Goal: Information Seeking & Learning: Learn about a topic

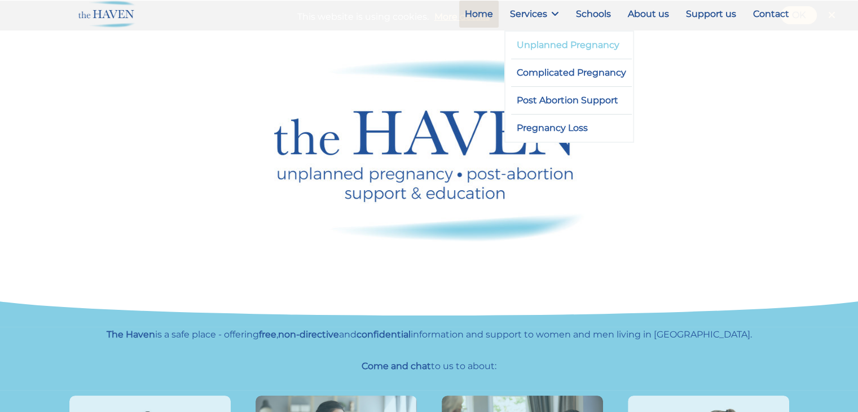
click at [554, 49] on link "Unplanned Pregnancy" at bounding box center [571, 45] width 121 height 27
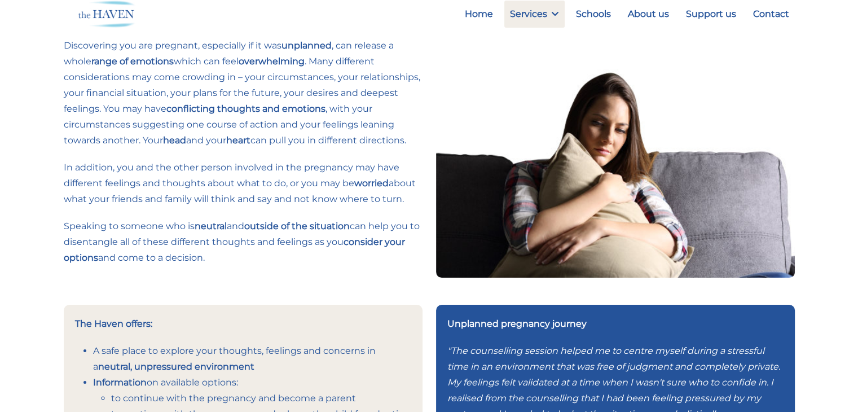
scroll to position [169, 0]
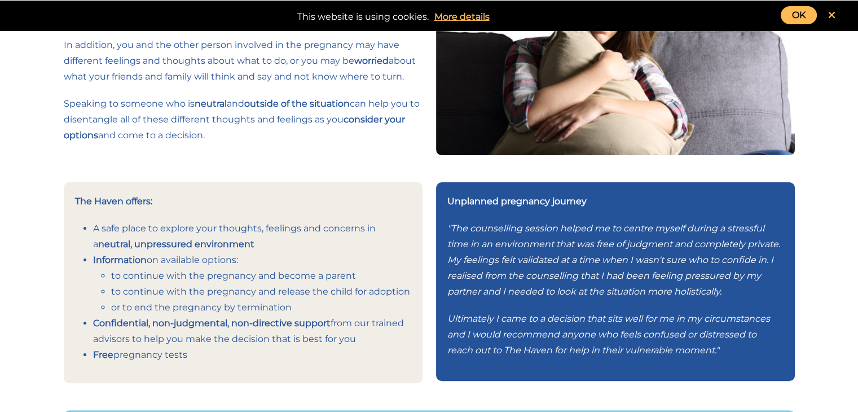
click at [804, 16] on link "OK" at bounding box center [799, 15] width 36 height 18
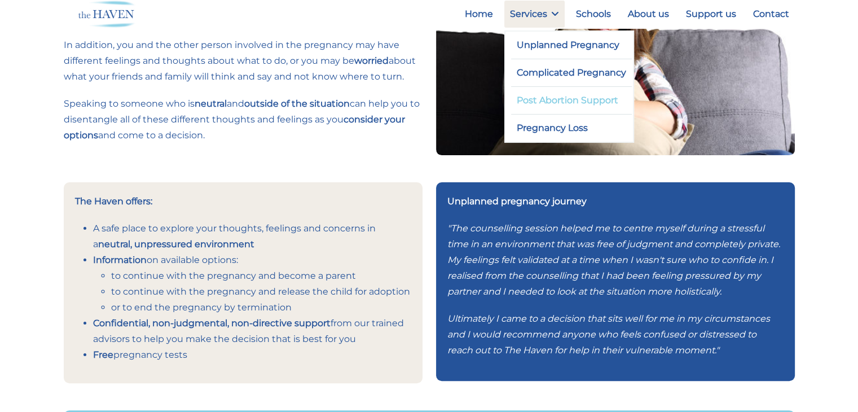
click at [540, 101] on link "Post Abortion Support" at bounding box center [571, 100] width 121 height 27
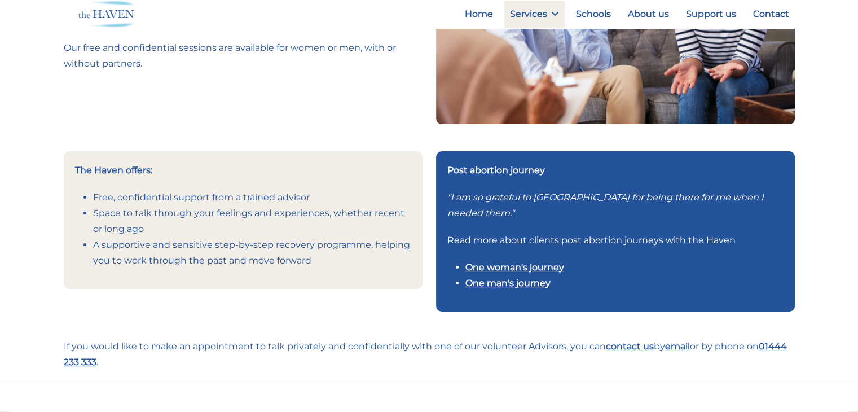
scroll to position [226, 0]
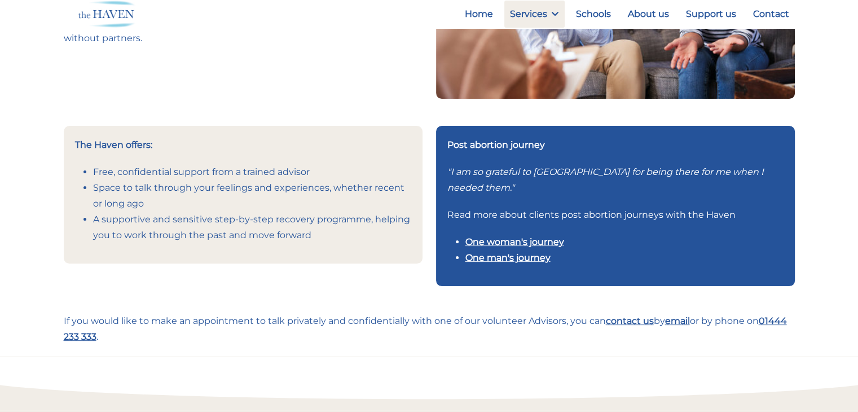
click at [509, 259] on link "One man's journey" at bounding box center [508, 257] width 85 height 11
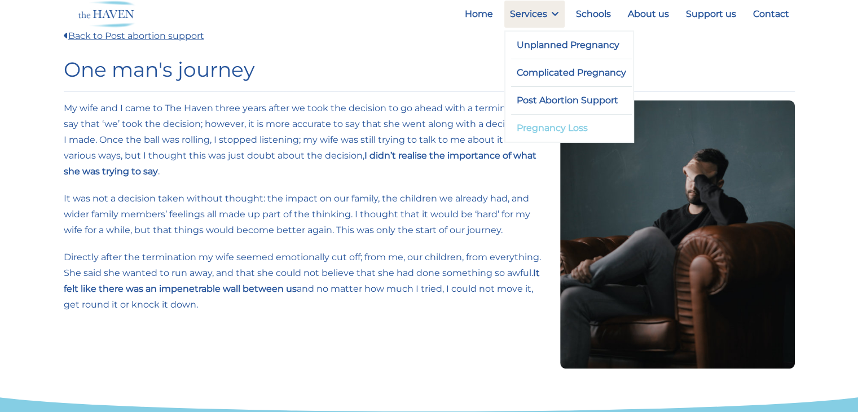
click at [561, 125] on link "Pregnancy Loss" at bounding box center [571, 128] width 121 height 27
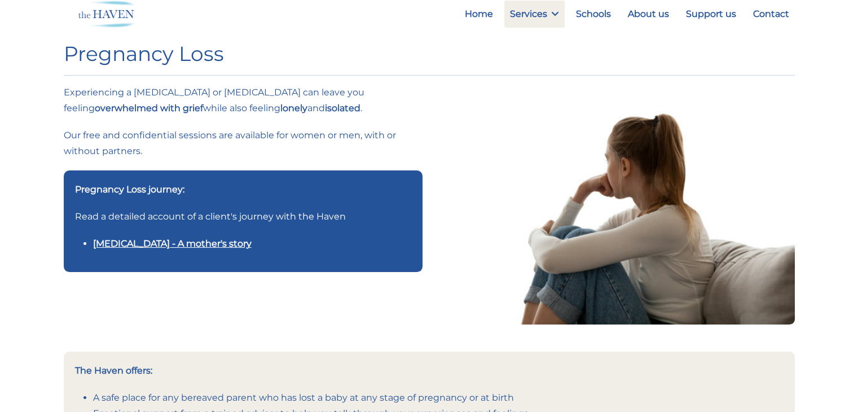
click at [157, 245] on link "[MEDICAL_DATA] - A mother's story" at bounding box center [172, 243] width 159 height 11
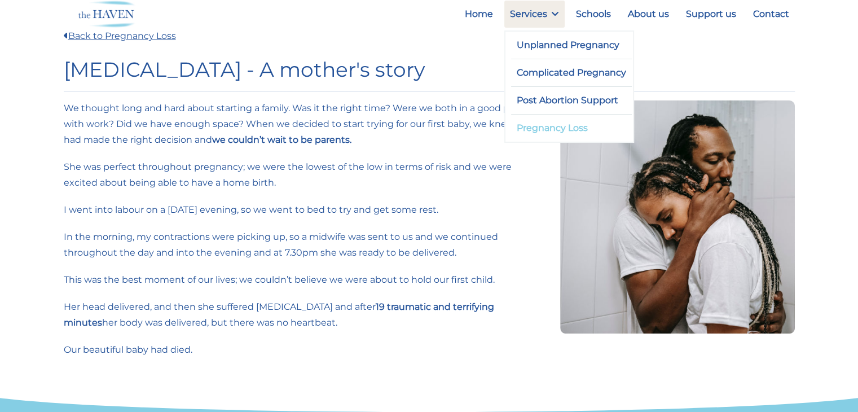
click at [560, 130] on link "Pregnancy Loss" at bounding box center [571, 128] width 121 height 27
